Goal: Information Seeking & Learning: Learn about a topic

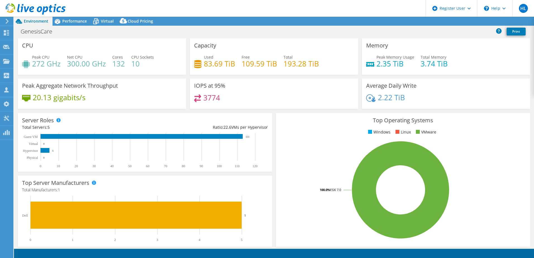
select select "[GEOGRAPHIC_DATA]"
select select "USD"
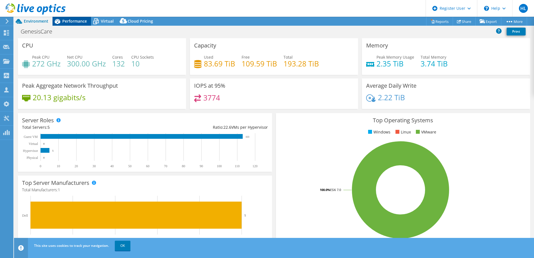
click at [79, 23] on span "Performance" at bounding box center [74, 20] width 25 height 5
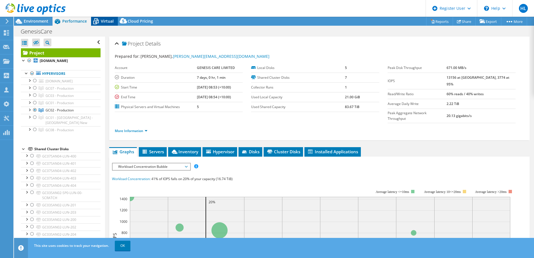
click at [106, 22] on span "Virtual" at bounding box center [107, 20] width 13 height 5
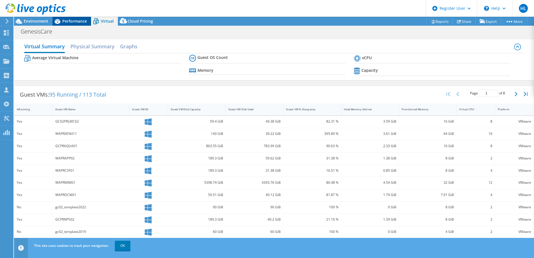
click at [81, 21] on span "Performance" at bounding box center [74, 20] width 25 height 5
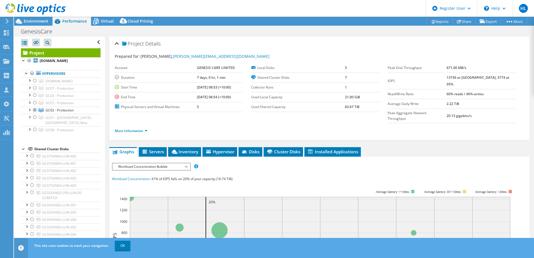
click at [38, 18] on div at bounding box center [33, 9] width 66 height 19
click at [38, 21] on span "Environment" at bounding box center [36, 20] width 25 height 5
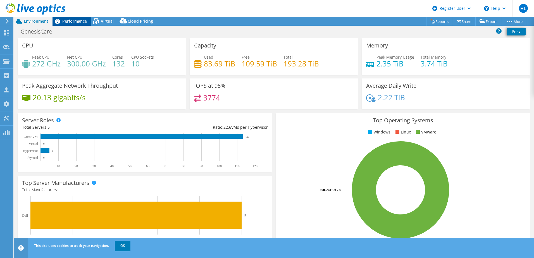
click at [72, 20] on span "Performance" at bounding box center [74, 20] width 25 height 5
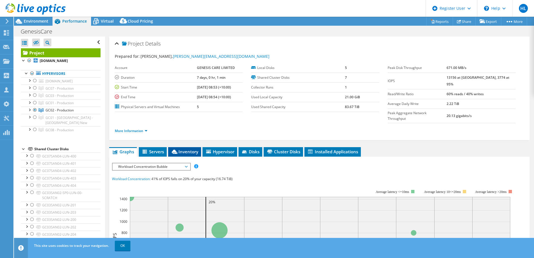
click at [183, 149] on span "Inventory" at bounding box center [184, 152] width 27 height 6
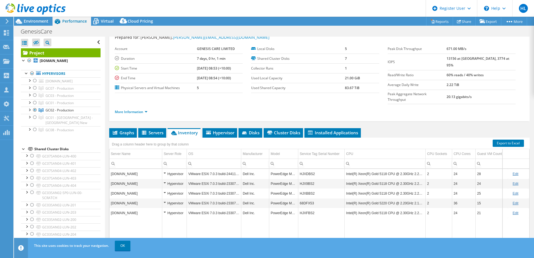
scroll to position [38, 0]
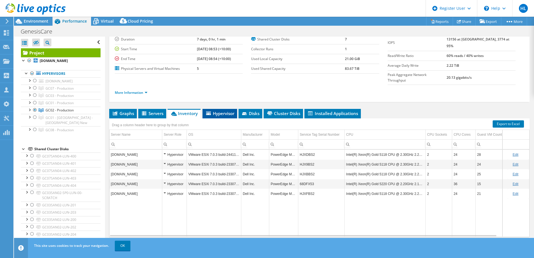
click at [214, 111] on span "Hypervisor" at bounding box center [219, 114] width 29 height 6
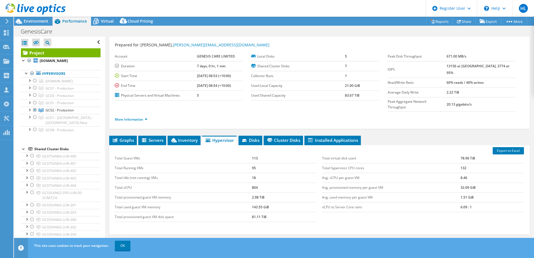
scroll to position [10, 0]
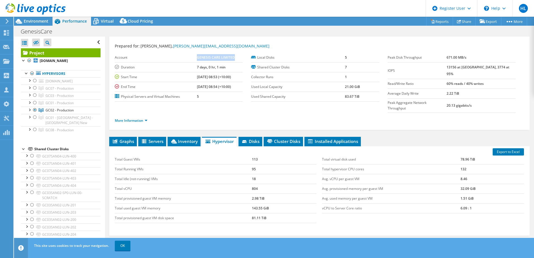
drag, startPoint x: 193, startPoint y: 58, endPoint x: 230, endPoint y: 56, distance: 36.6
click at [230, 56] on td "GENESIS CARE LIMITED" at bounding box center [220, 58] width 46 height 10
copy b "GENESIS CARE LIMITED"
click at [32, 19] on span "Environment" at bounding box center [36, 20] width 25 height 5
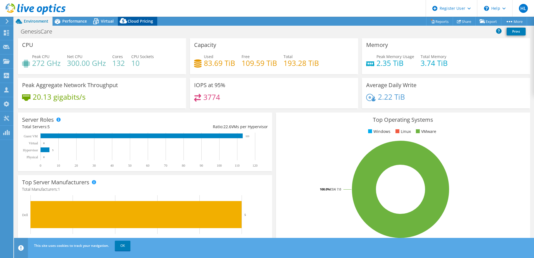
scroll to position [0, 0]
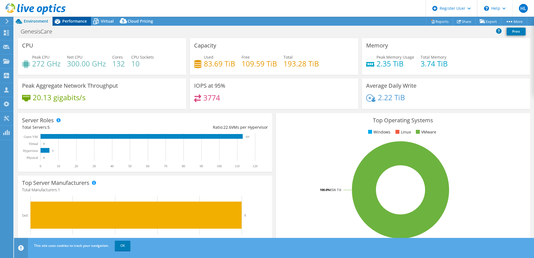
click at [72, 22] on span "Performance" at bounding box center [74, 20] width 25 height 5
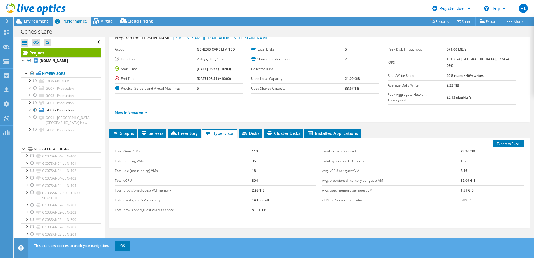
scroll to position [10, 0]
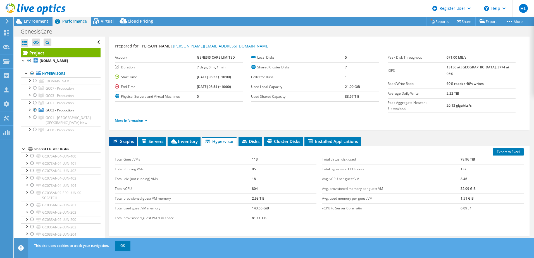
click at [126, 139] on span "Graphs" at bounding box center [123, 142] width 22 height 6
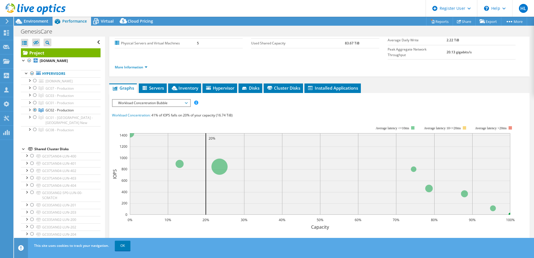
scroll to position [38, 0]
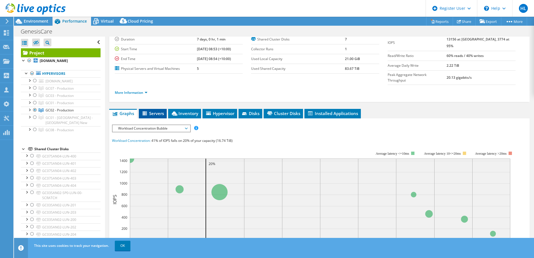
click at [156, 111] on span "Servers" at bounding box center [153, 114] width 22 height 6
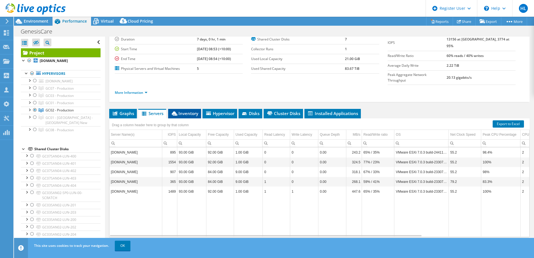
click at [182, 111] on span "Inventory" at bounding box center [184, 114] width 27 height 6
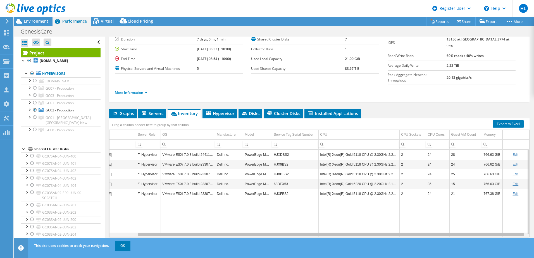
scroll to position [0, 0]
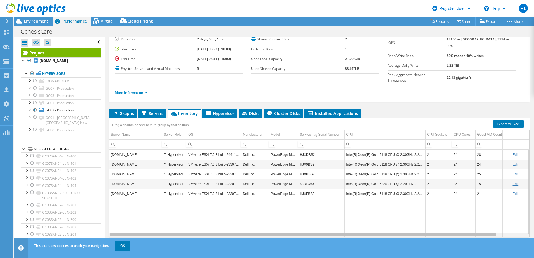
drag, startPoint x: 363, startPoint y: 225, endPoint x: 320, endPoint y: 225, distance: 42.8
click at [320, 225] on body "HL Dell User [PERSON_NAME] [DOMAIN_NAME][EMAIL_ADDRESS][DOMAIN_NAME] Dell My Pr…" at bounding box center [267, 129] width 534 height 258
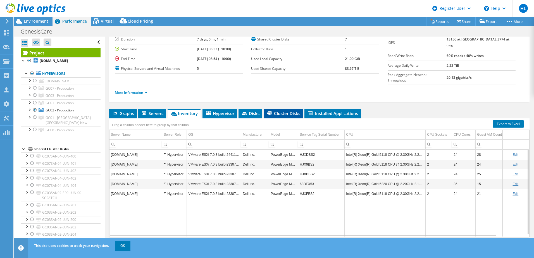
click at [282, 111] on span "Cluster Disks" at bounding box center [284, 114] width 34 height 6
